Goal: Contribute content: Contribute content

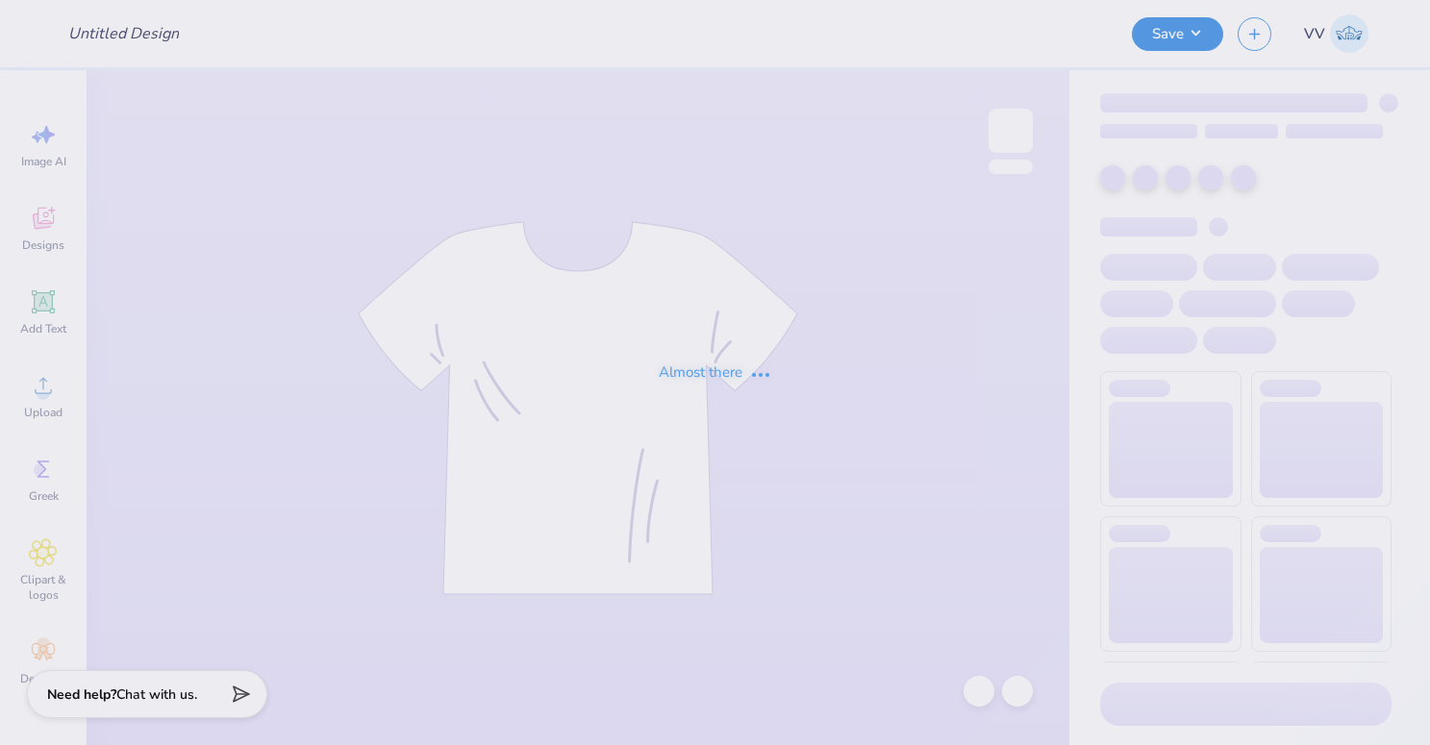
type input "Pi Phi x Beta Hoco crewneck"
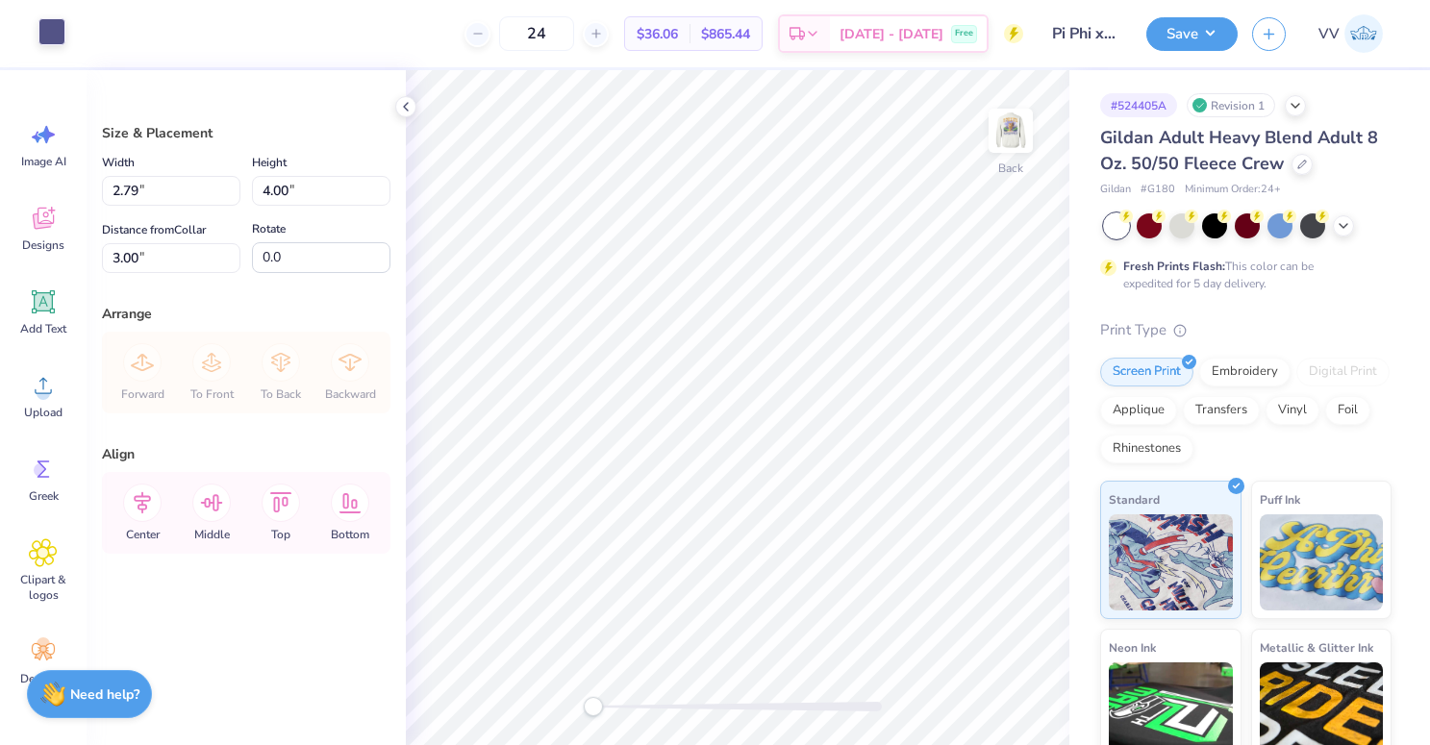
click at [53, 33] on div at bounding box center [51, 31] width 27 height 27
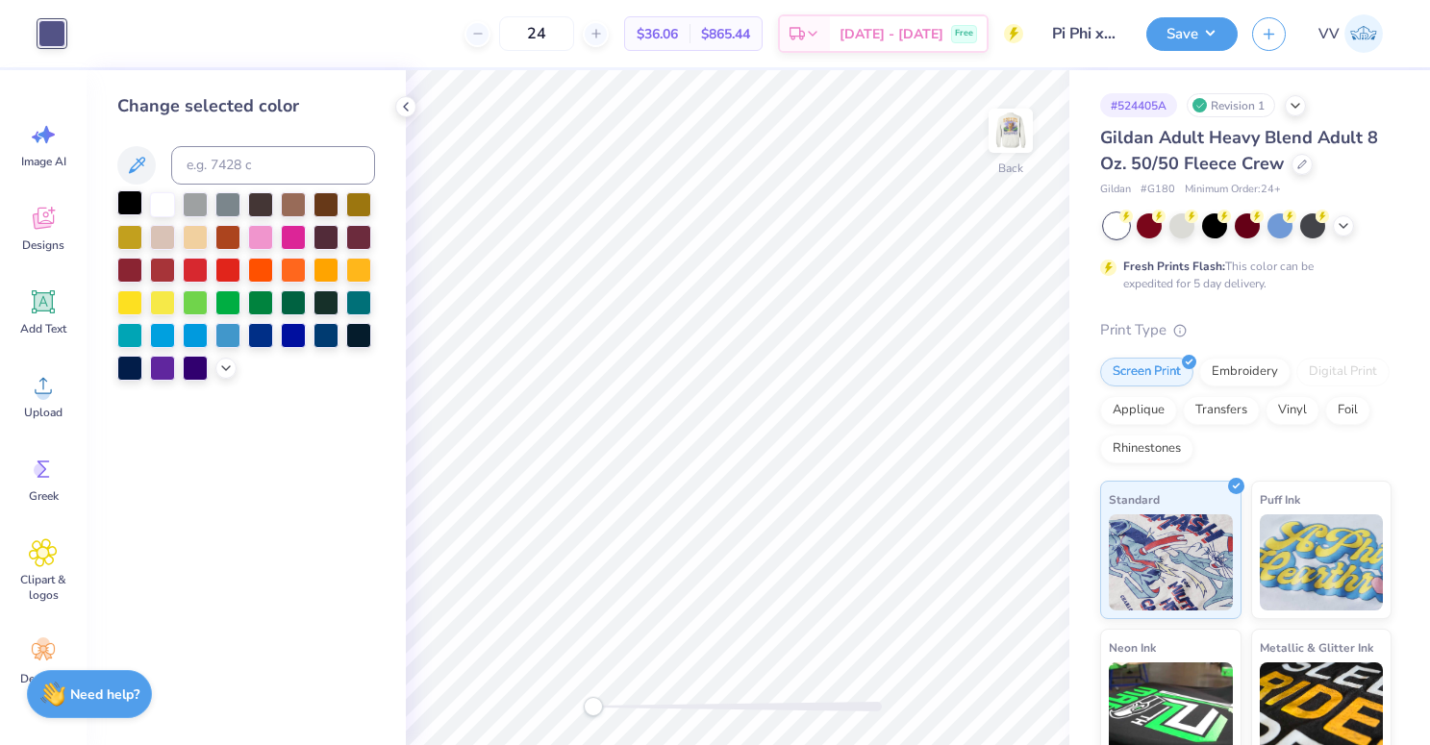
click at [130, 206] on div at bounding box center [129, 202] width 25 height 25
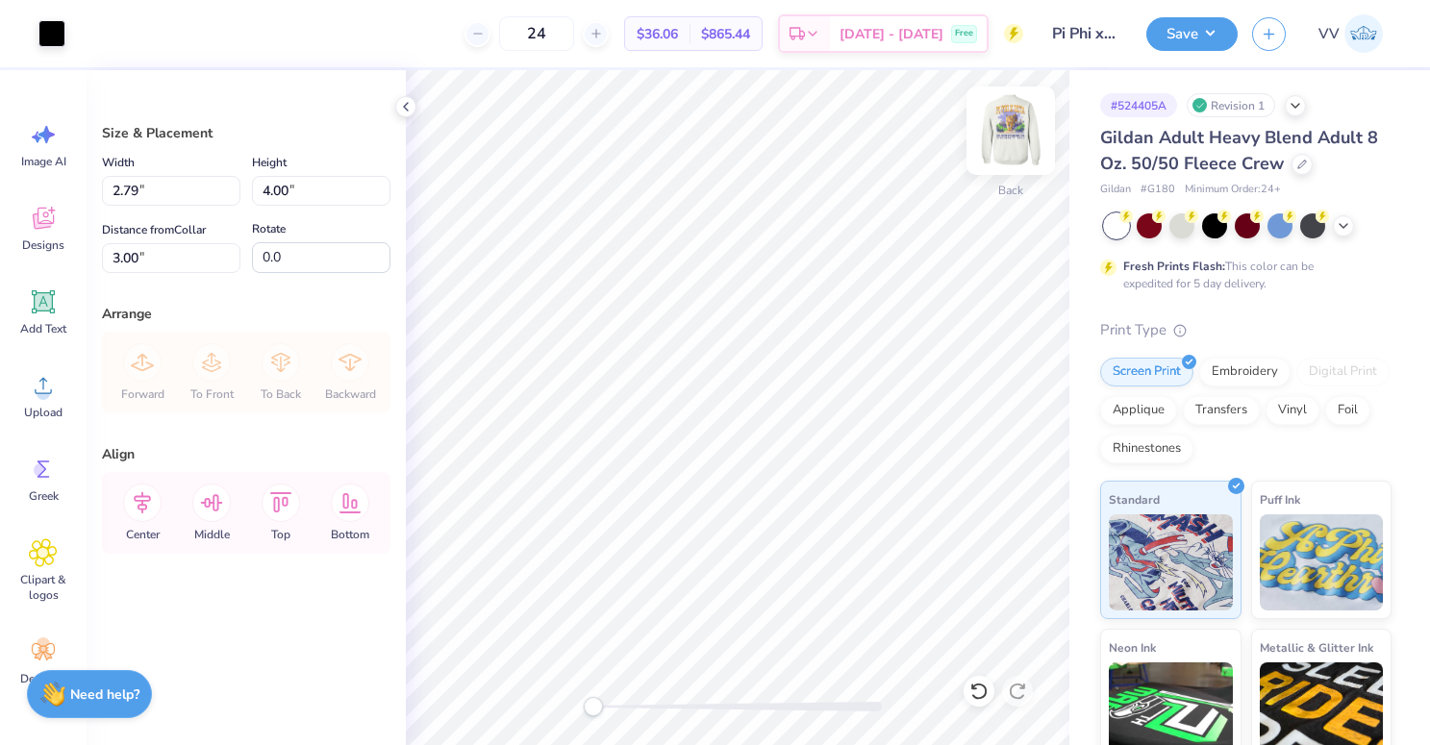
click at [1025, 143] on img at bounding box center [1010, 130] width 77 height 77
click at [58, 40] on div at bounding box center [51, 31] width 27 height 27
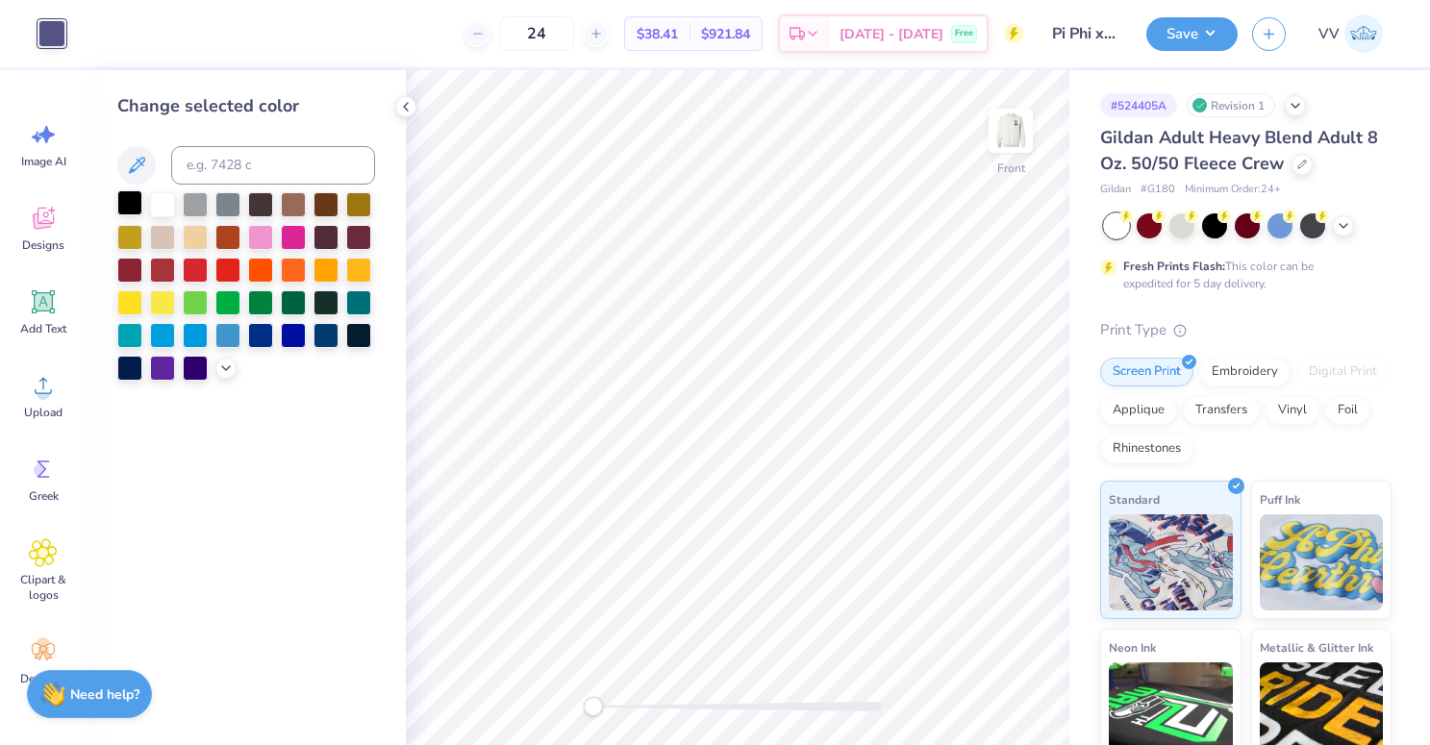
click at [126, 202] on div at bounding box center [129, 202] width 25 height 25
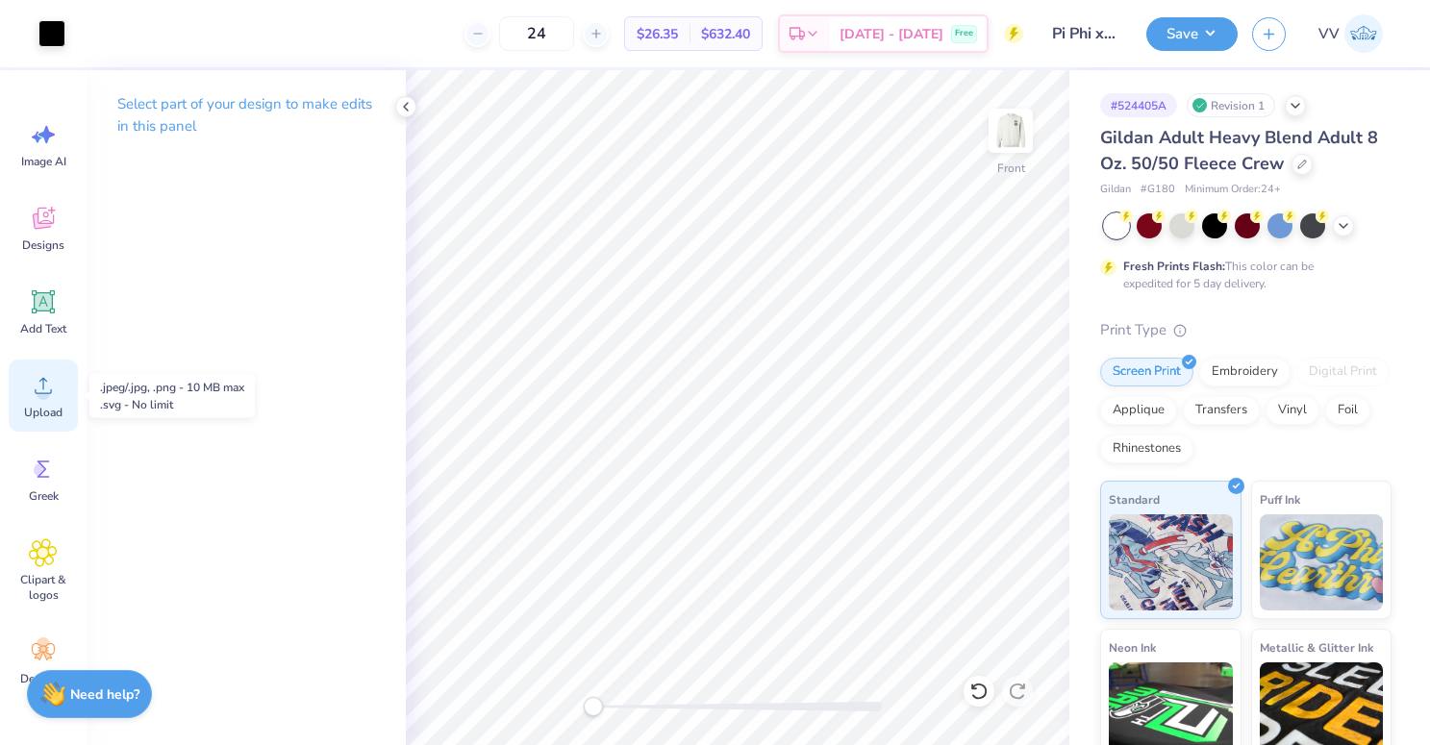
click at [22, 388] on div "Upload" at bounding box center [43, 396] width 69 height 72
click at [43, 387] on icon at bounding box center [43, 385] width 29 height 29
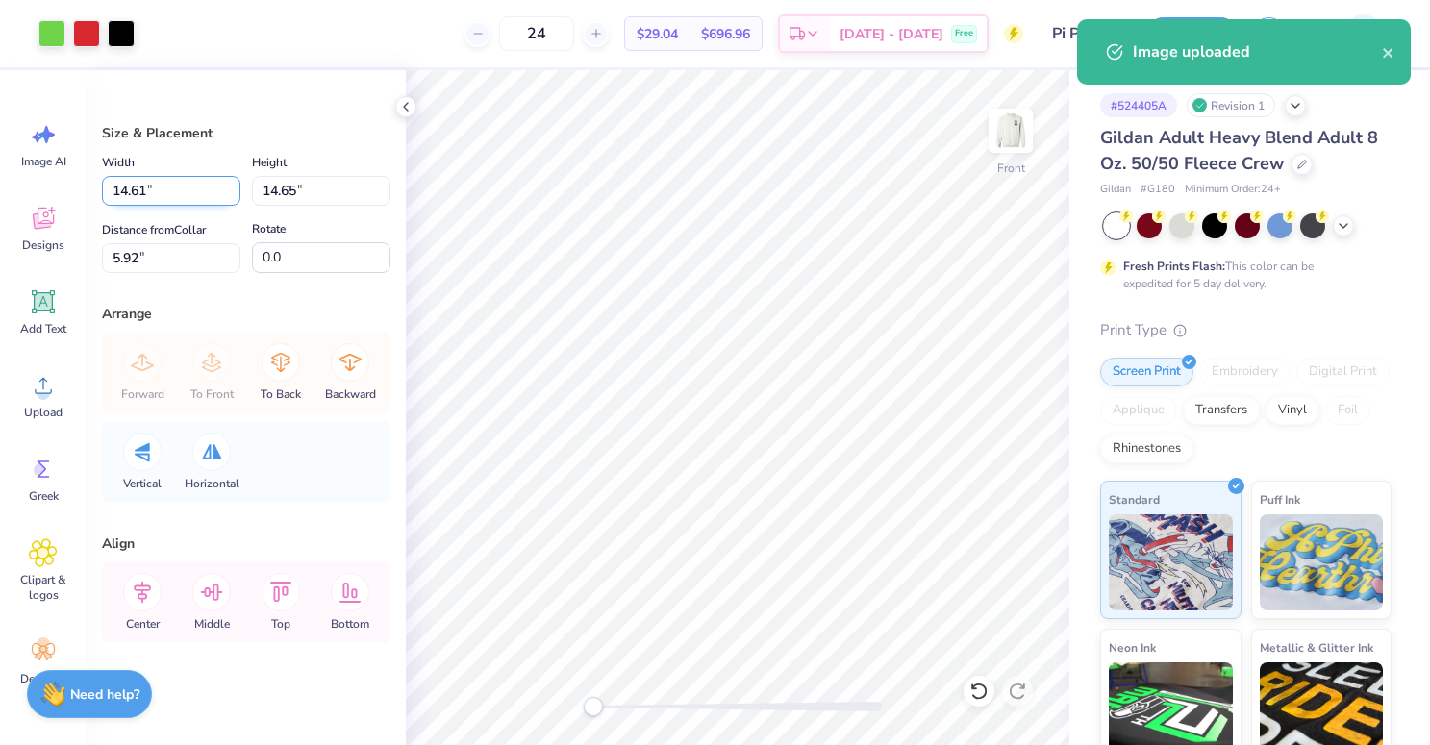
click at [165, 191] on input "14.61" at bounding box center [171, 191] width 138 height 30
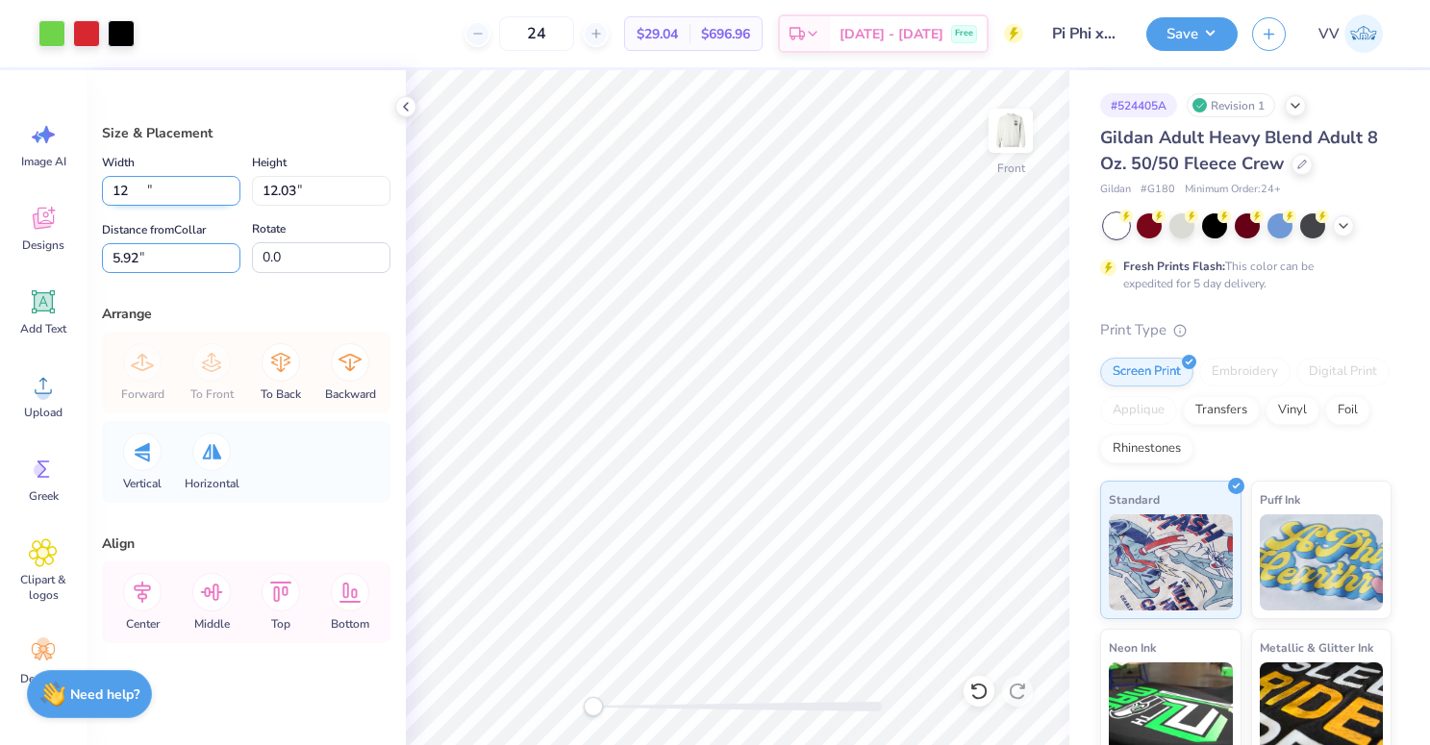
type input "12.00"
type input "12.03"
type input "3"
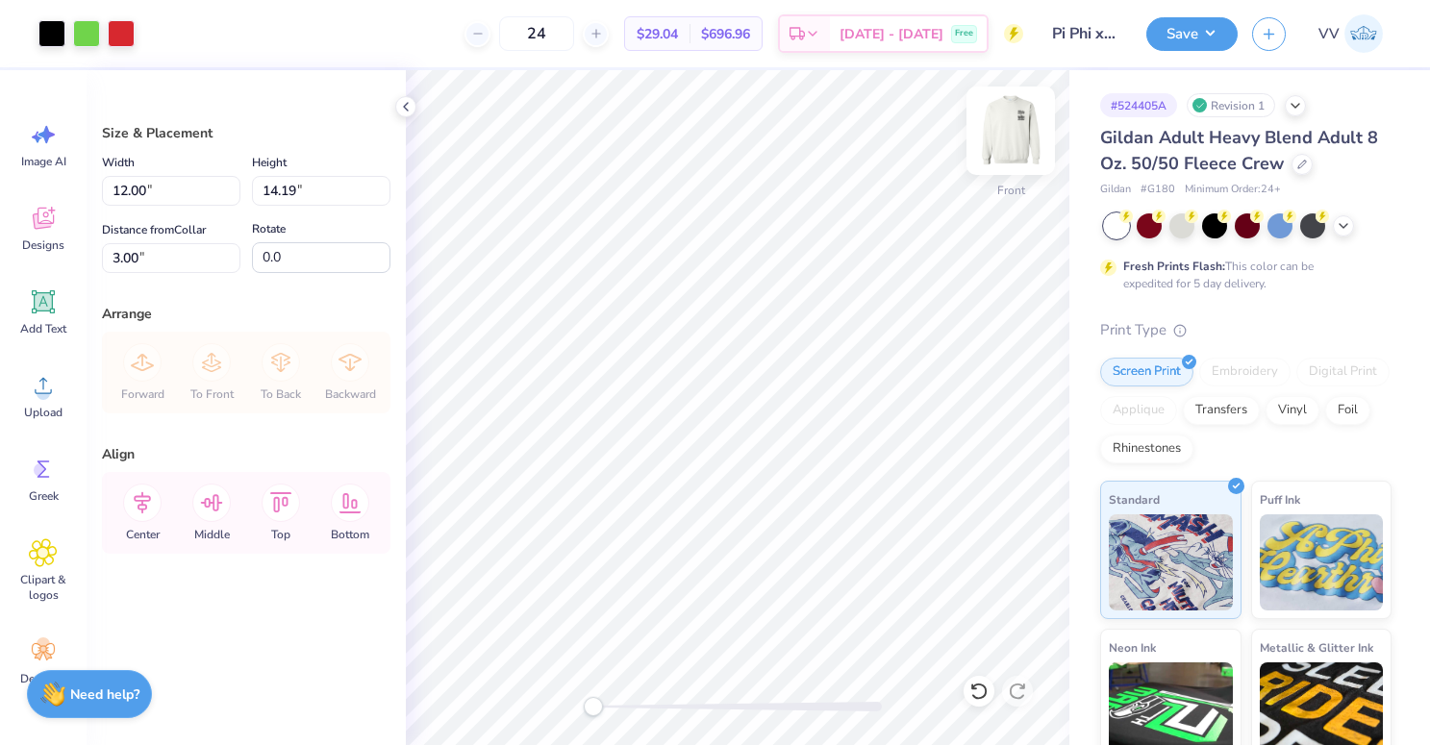
click at [1013, 130] on img at bounding box center [1010, 130] width 77 height 77
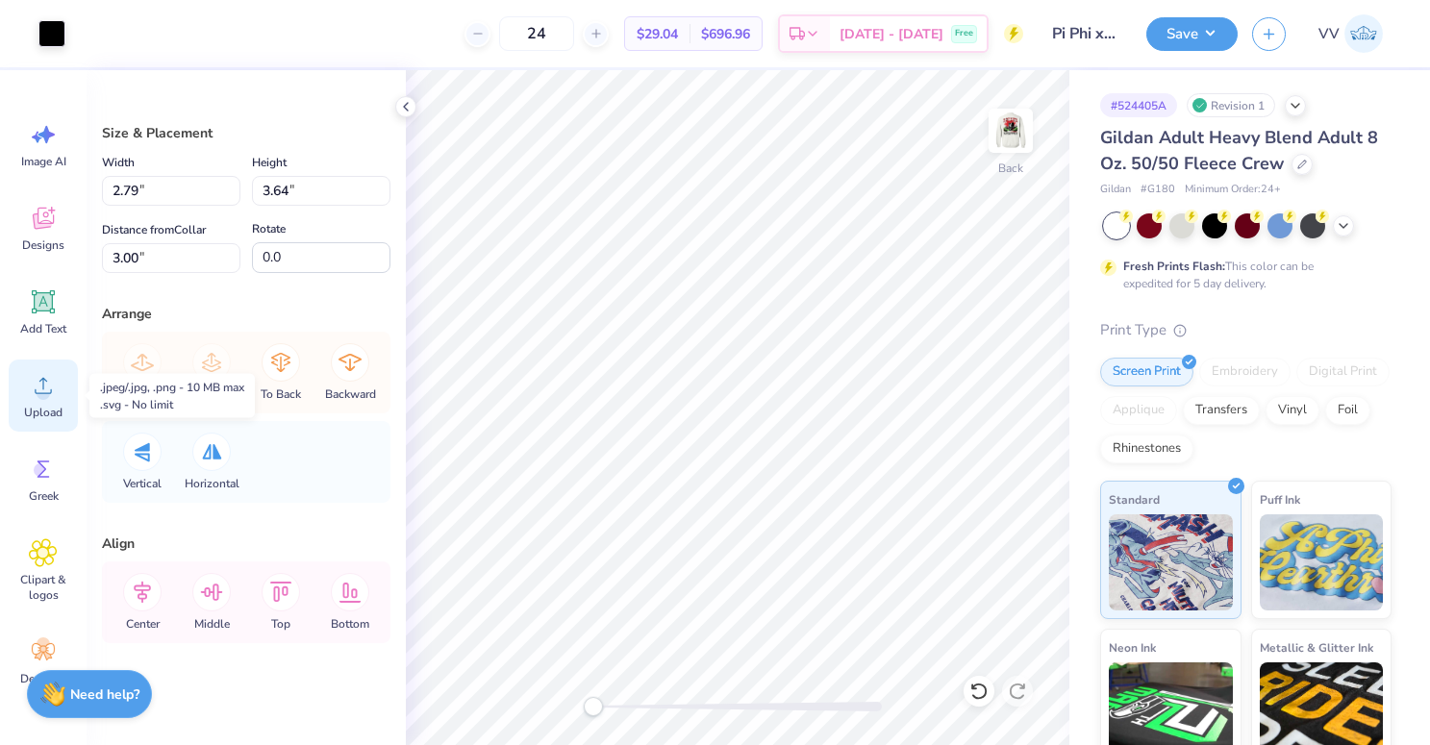
click at [47, 396] on circle at bounding box center [43, 392] width 13 height 13
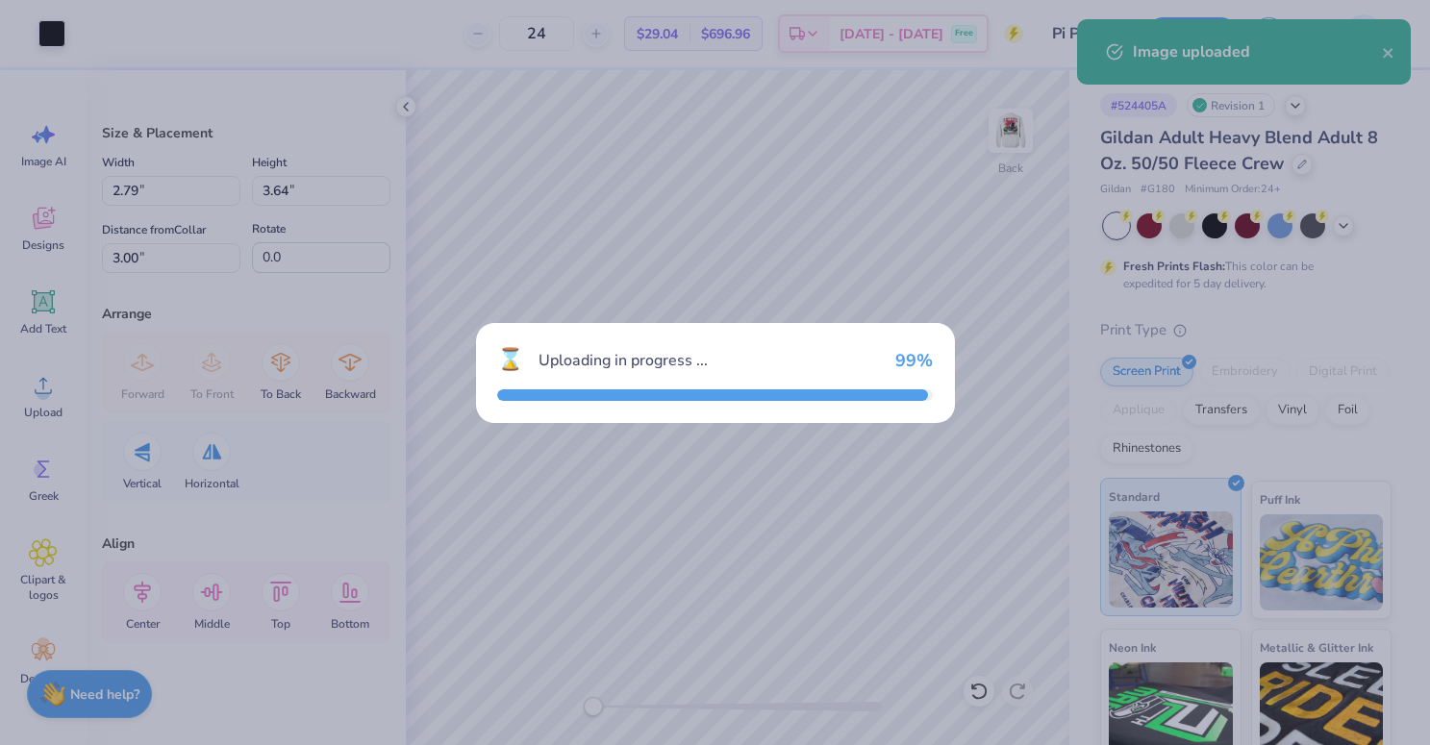
type input "6.17"
type input "8.05"
type input "7.85"
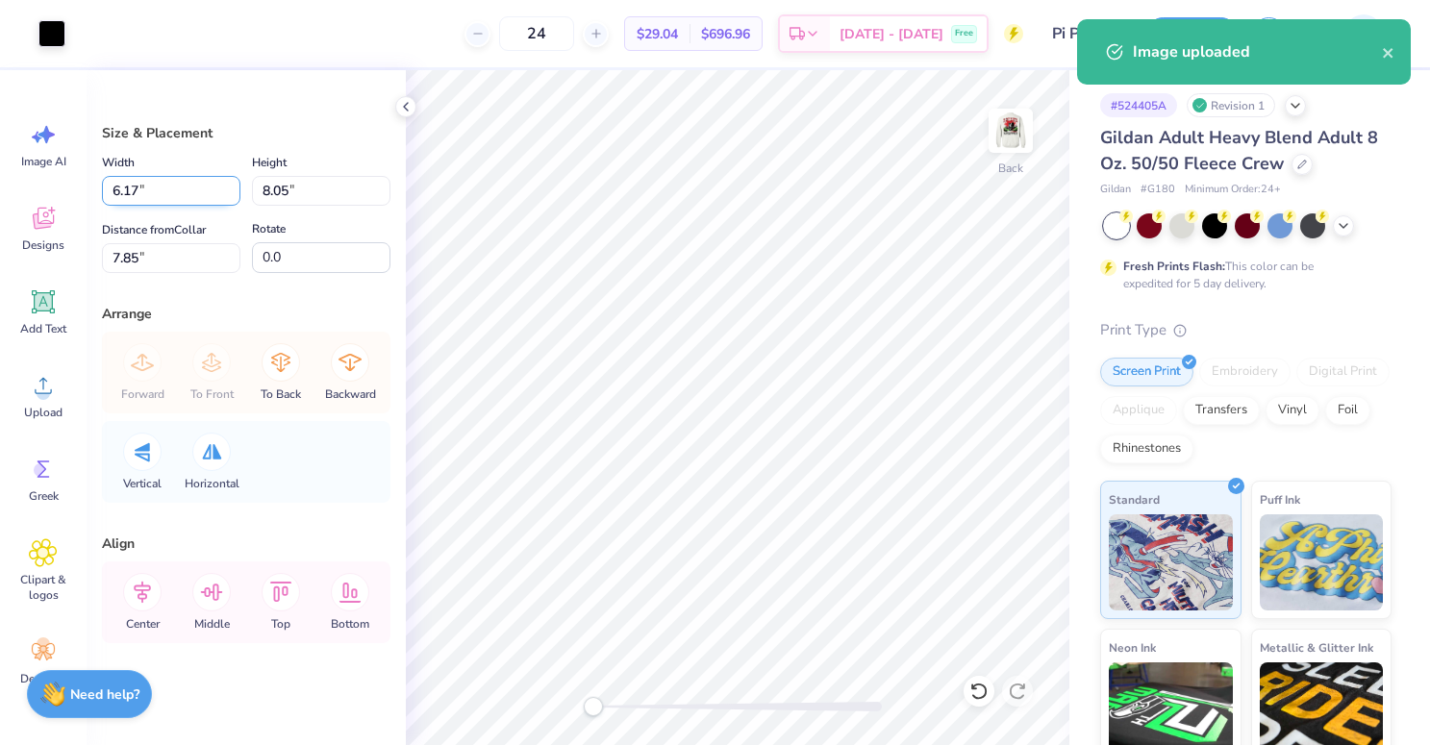
click at [188, 185] on input "6.17" at bounding box center [171, 191] width 138 height 30
type input "2.79"
type input "3.64"
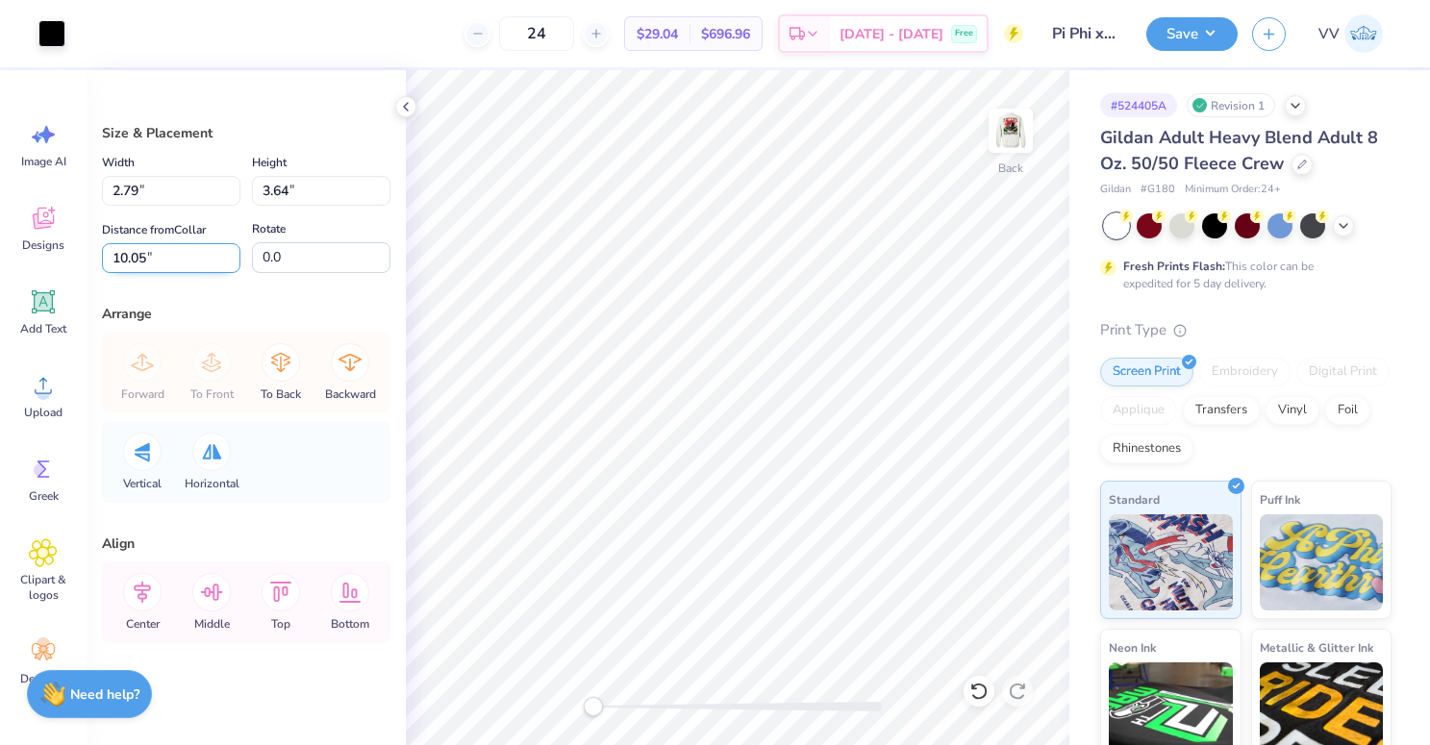
click at [180, 261] on input "10.05" at bounding box center [171, 258] width 138 height 30
type input "3"
drag, startPoint x: 701, startPoint y: 708, endPoint x: 698, endPoint y: 698, distance: 10.0
click at [700, 708] on div at bounding box center [737, 707] width 288 height 10
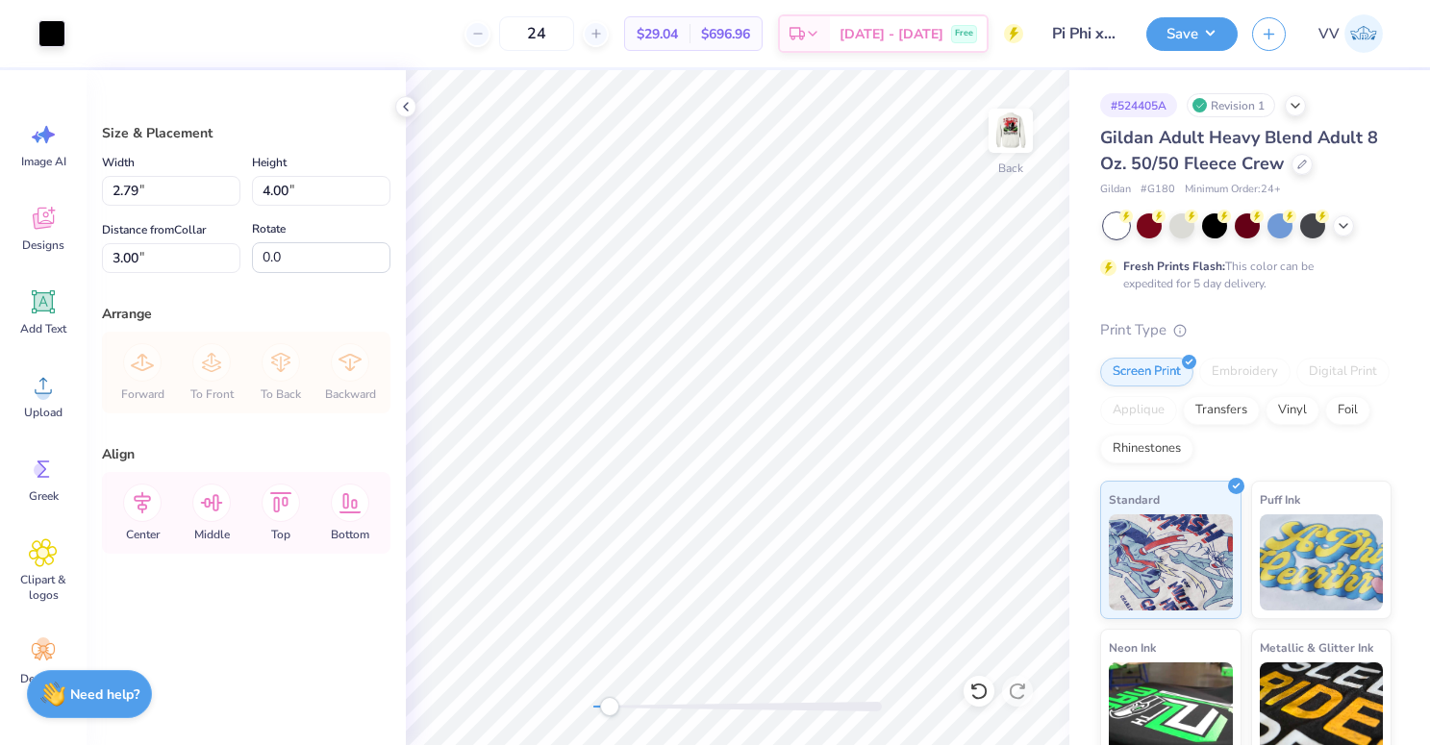
click at [552, 710] on div "Back" at bounding box center [737, 407] width 663 height 675
click at [1202, 36] on button "Save" at bounding box center [1191, 31] width 91 height 34
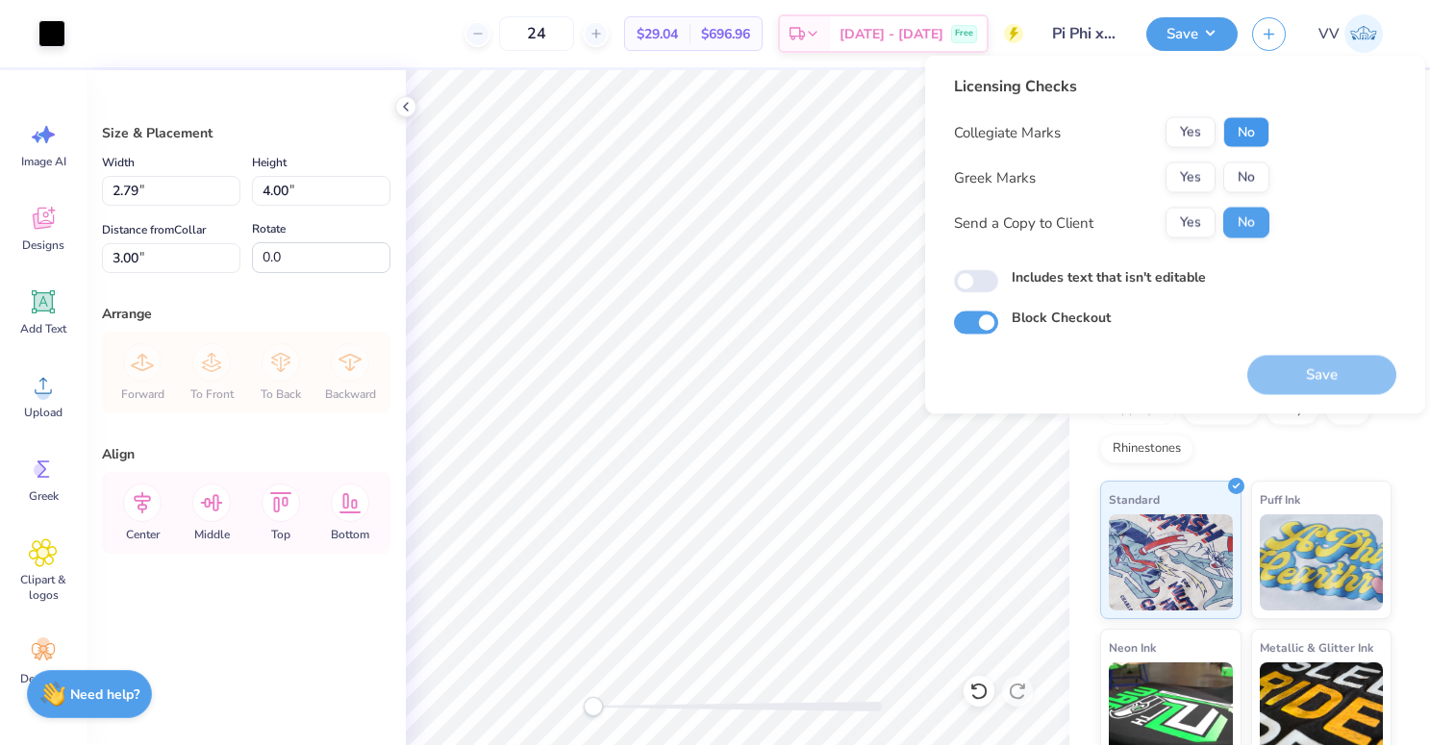
click at [1235, 131] on button "No" at bounding box center [1246, 132] width 46 height 31
drag, startPoint x: 1201, startPoint y: 170, endPoint x: 1083, endPoint y: 98, distance: 137.7
click at [1201, 170] on button "Yes" at bounding box center [1190, 177] width 50 height 31
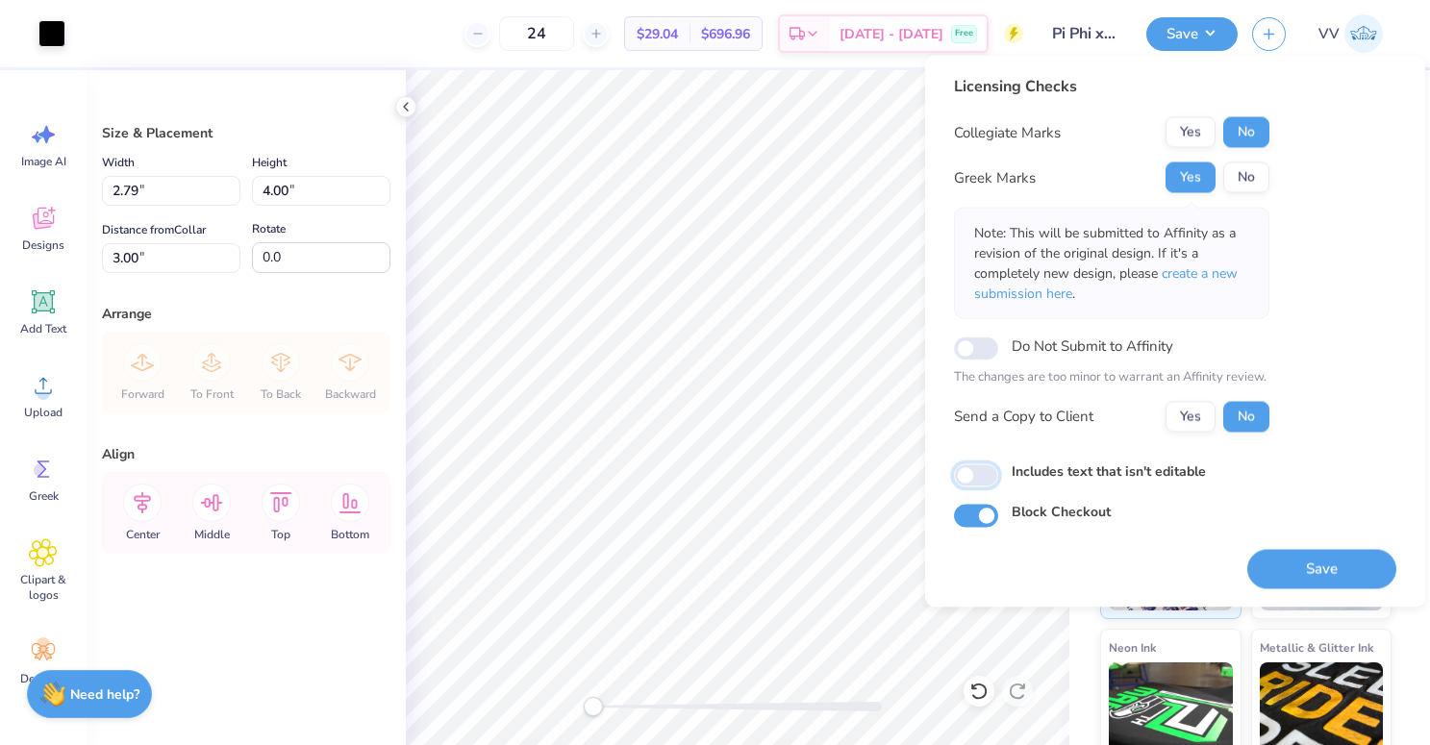
click at [974, 480] on input "Includes text that isn't editable" at bounding box center [976, 474] width 44 height 23
checkbox input "true"
drag, startPoint x: 1334, startPoint y: 568, endPoint x: 1310, endPoint y: 525, distance: 49.5
click at [1333, 568] on button "Save" at bounding box center [1321, 568] width 149 height 39
